Goal: Task Accomplishment & Management: Manage account settings

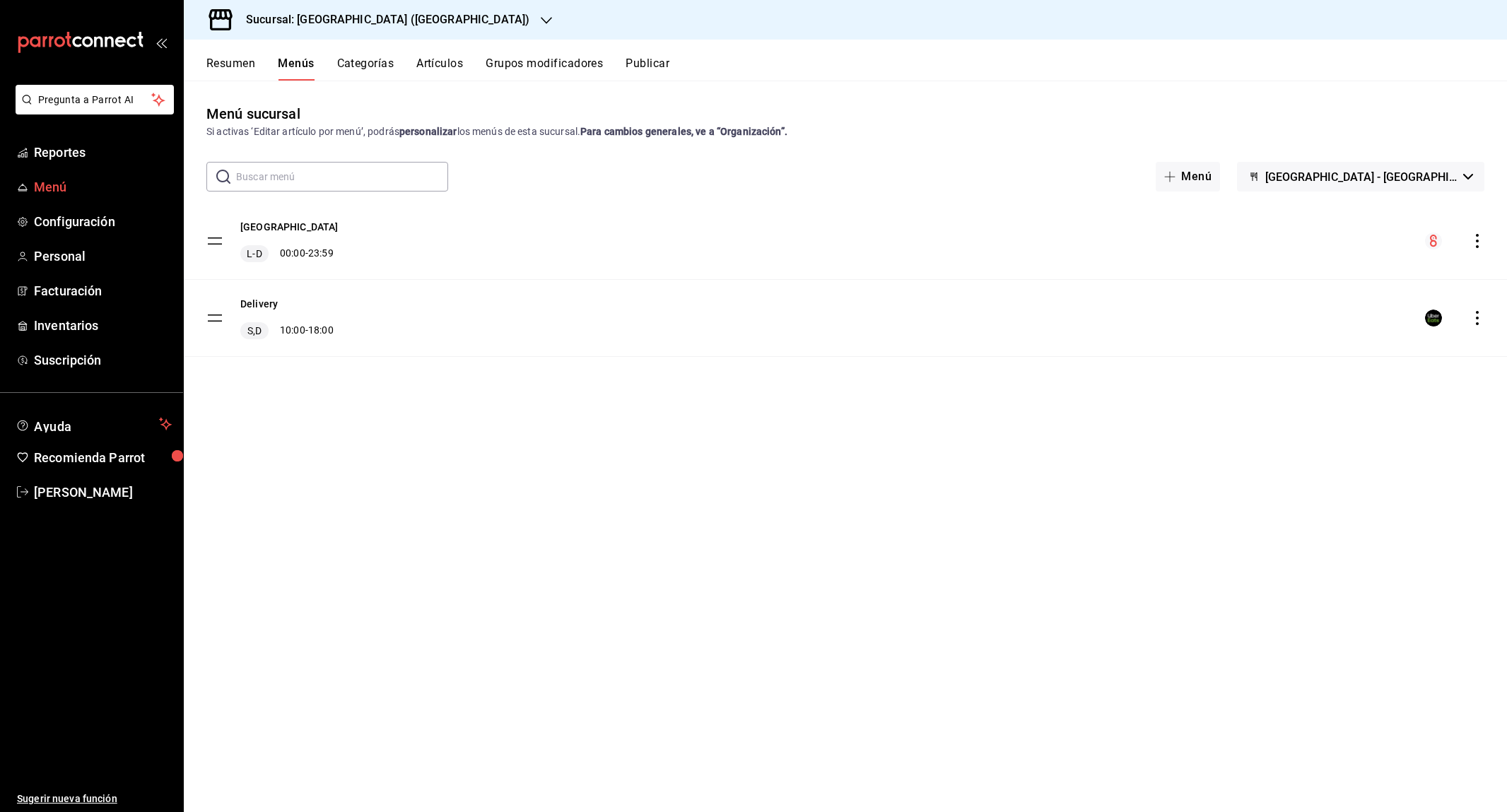
click at [78, 187] on span "Menú" at bounding box center [103, 187] width 138 height 19
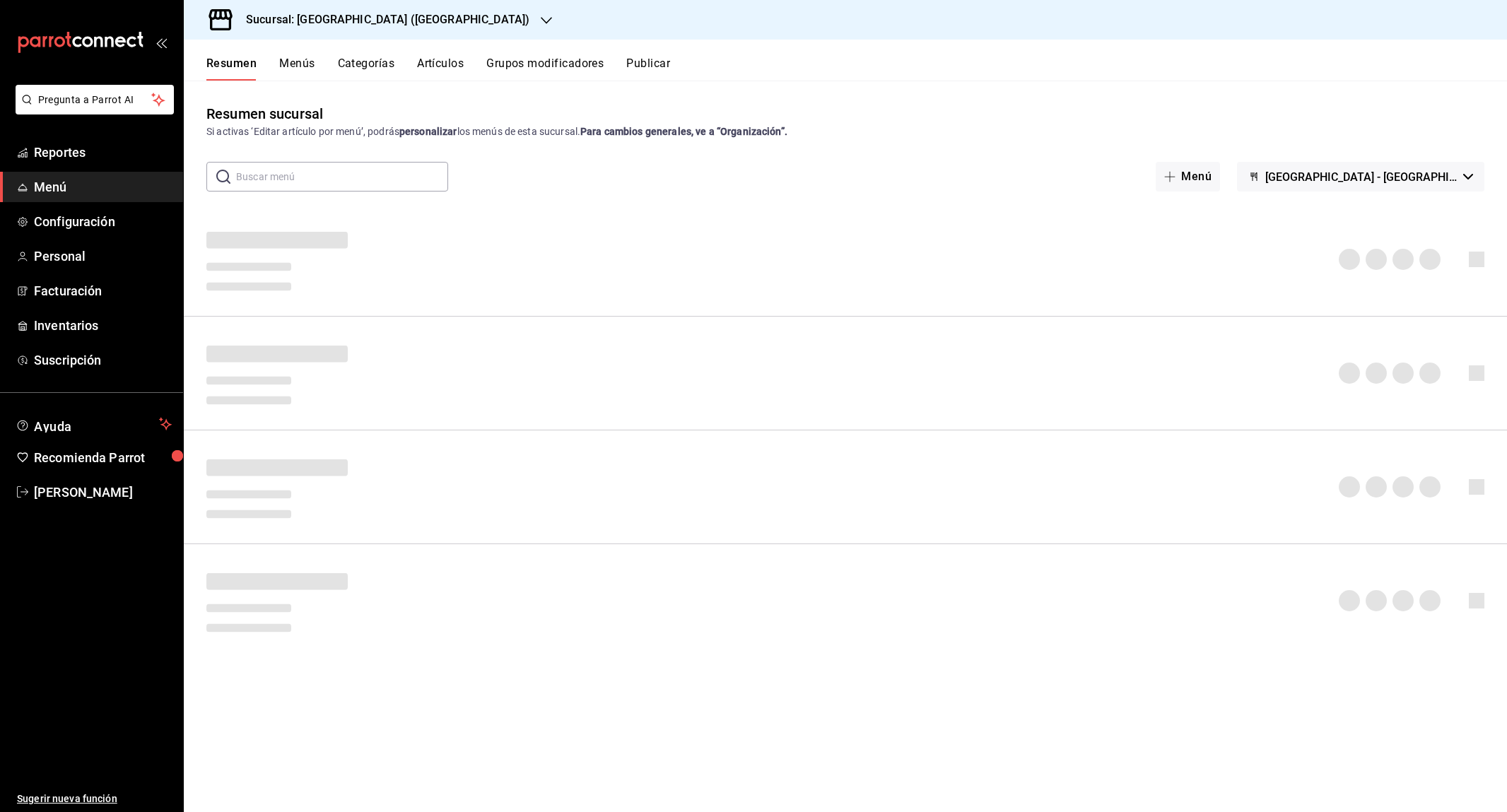
click at [448, 72] on button "Artículos" at bounding box center [440, 69] width 47 height 24
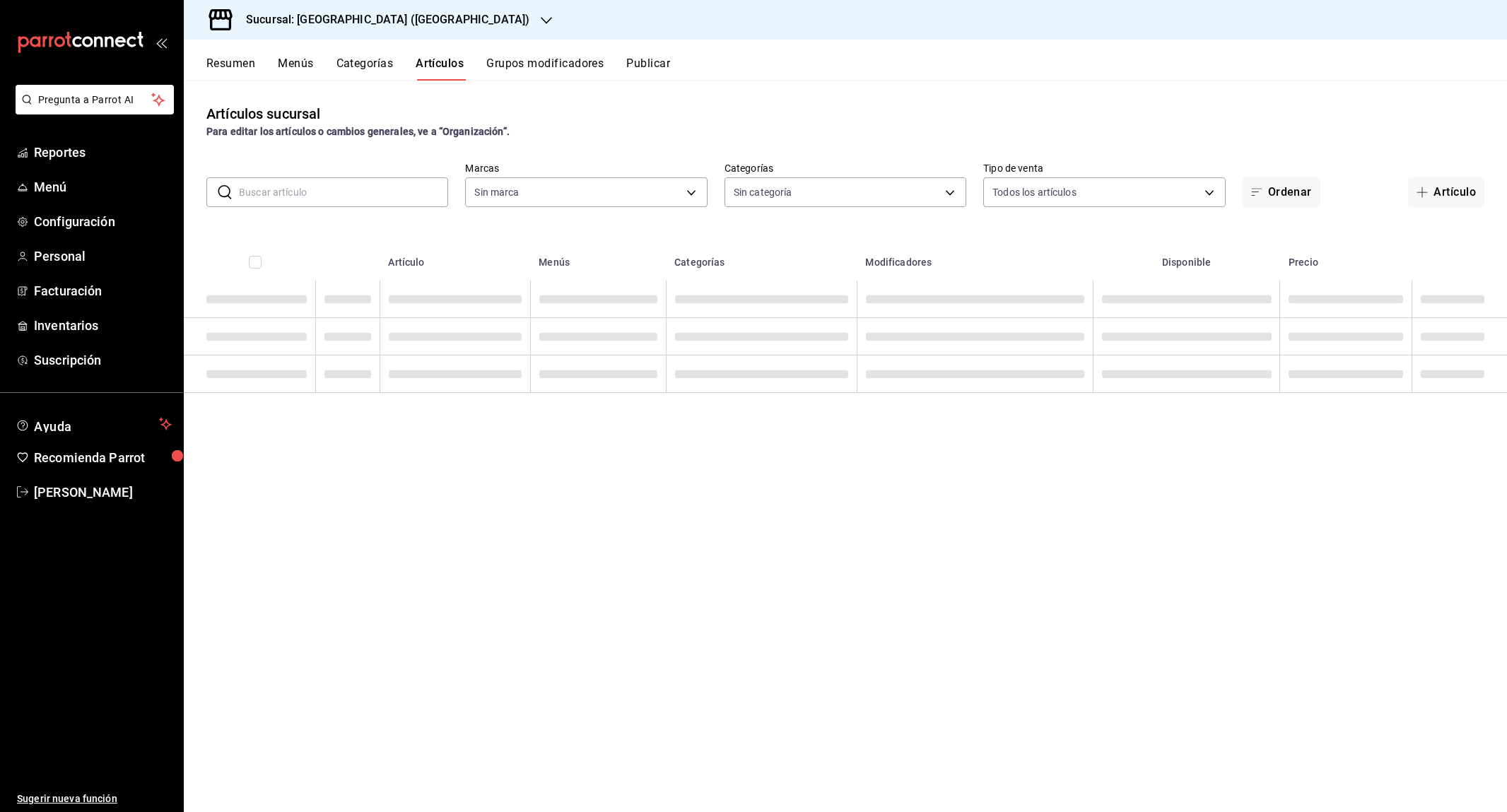
type input "76249d6f-d96c-4a1b-aa81-43e3d5e7e791"
type input "9437574a-a15d-49db-8e60-a8e2b21ad083,e663196b-2029-4c27-84af-bc767ad16387,40cf7…"
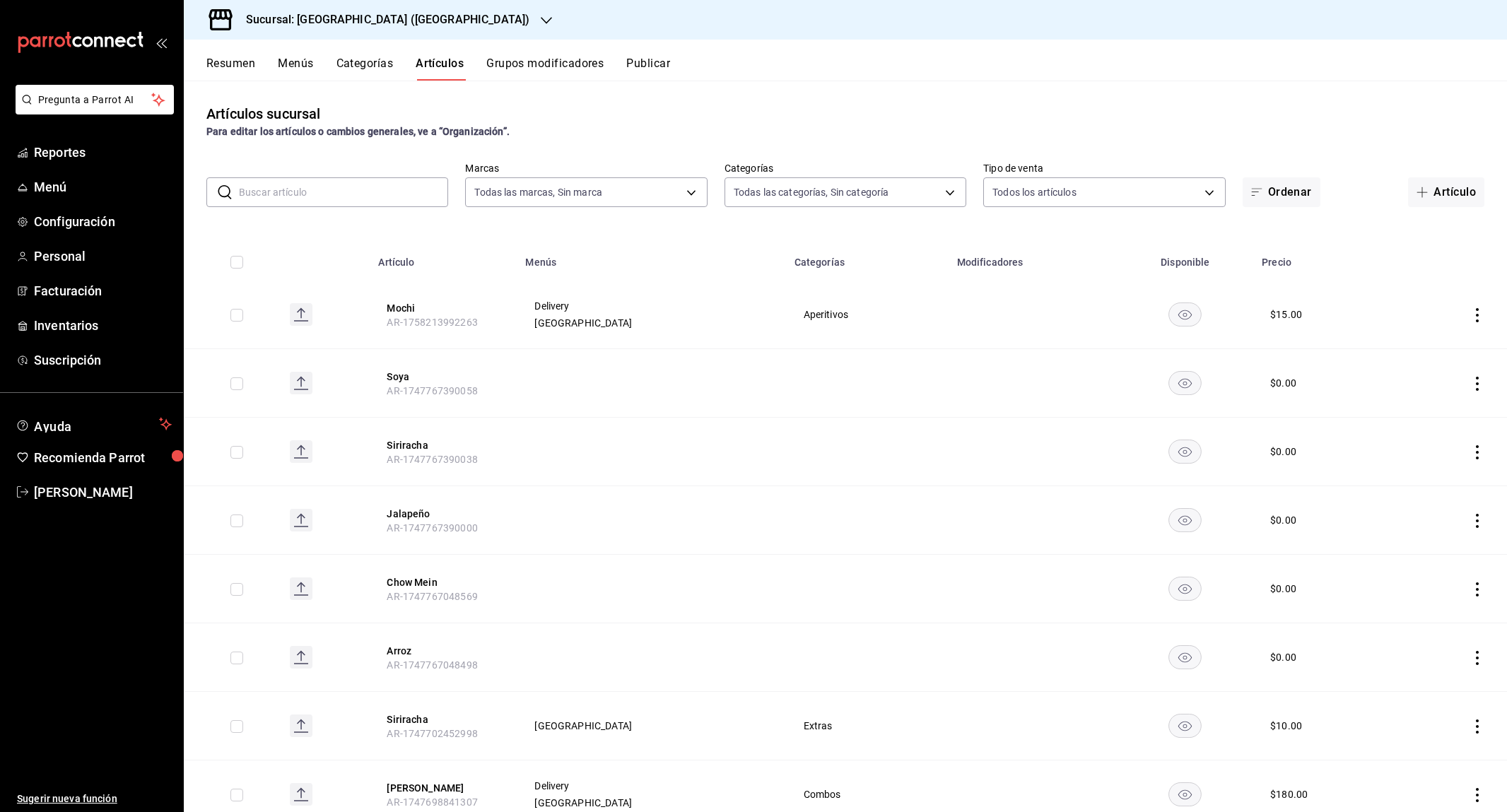
click at [1282, 88] on div "Artículos sucursal Para editar los artículos o cambios generales, ve a “Organiz…" at bounding box center [845, 446] width 1323 height 730
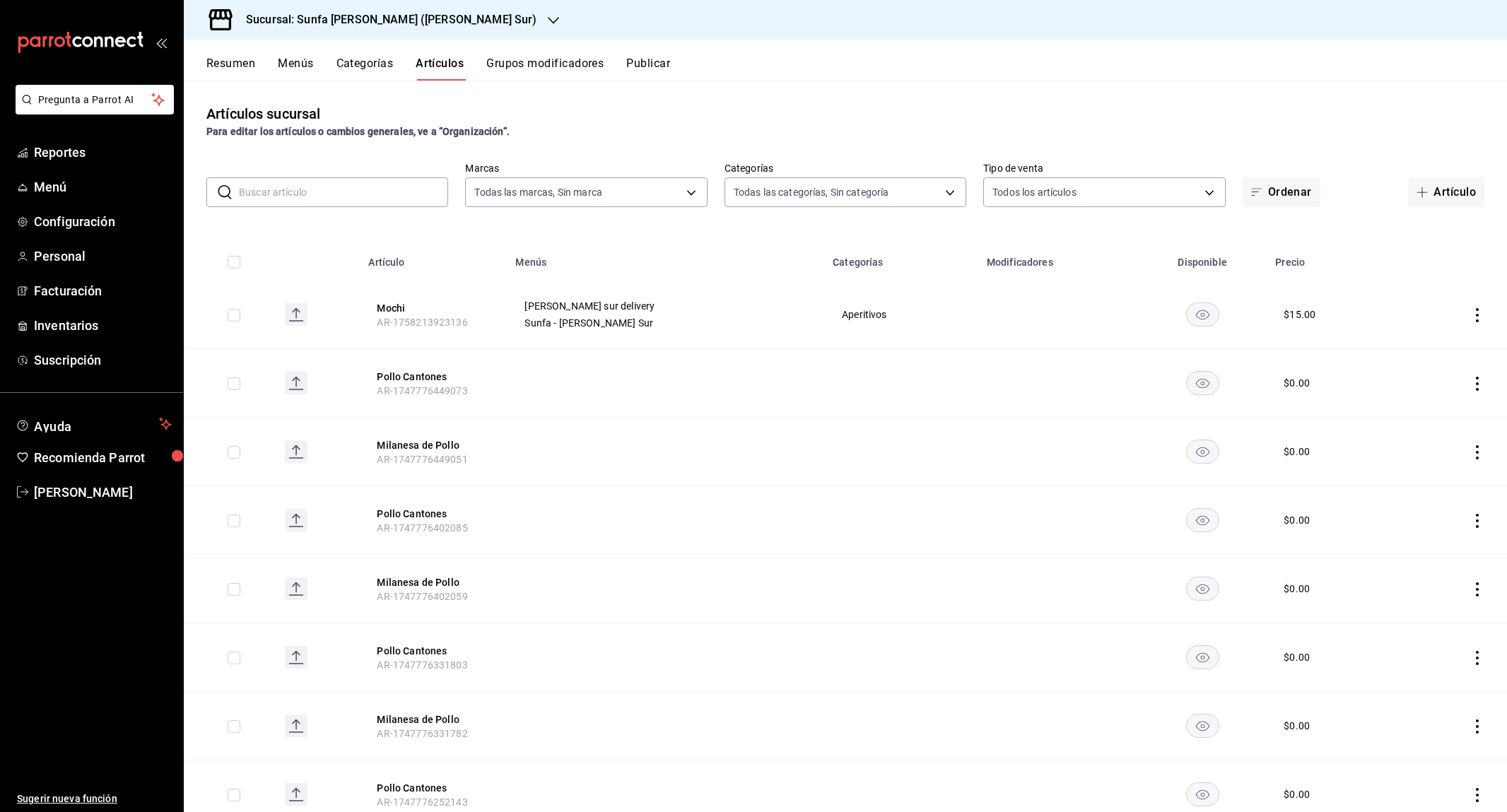
click at [369, 52] on div "Resumen Menús Categorías Artículos Grupos modificadores Publicar" at bounding box center [845, 60] width 1323 height 41
click at [334, 62] on div "Resumen Menús Categorías Artículos Grupos modificadores Publicar" at bounding box center [857, 69] width 1301 height 24
click at [299, 67] on button "Menús" at bounding box center [296, 69] width 35 height 24
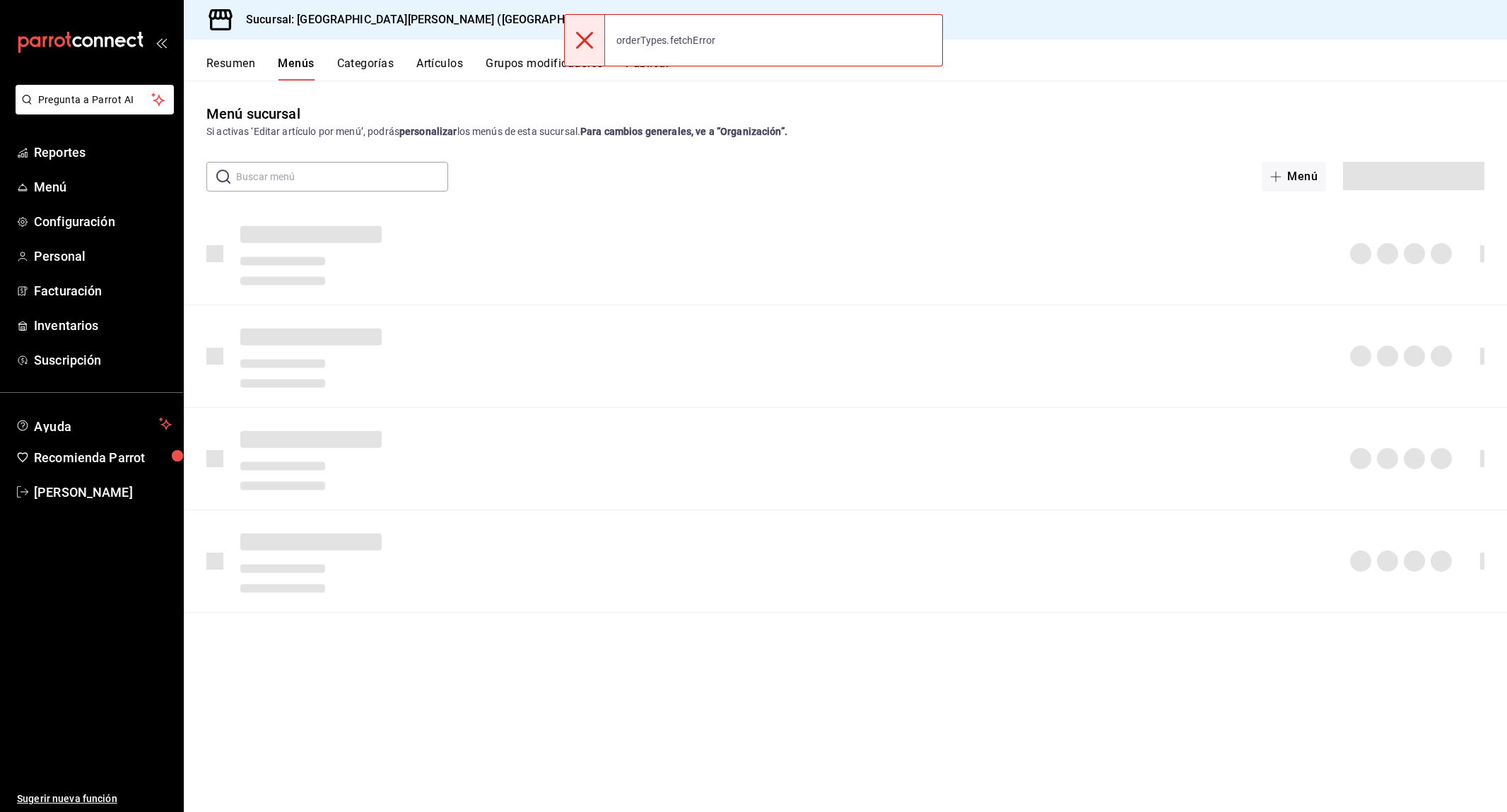
click at [238, 64] on button "Resumen" at bounding box center [230, 69] width 49 height 24
